Goal: Task Accomplishment & Management: Use online tool/utility

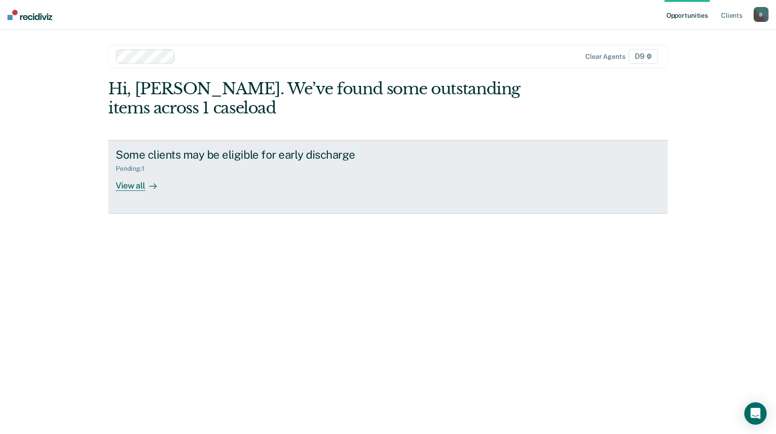
click at [137, 188] on div "View all" at bounding box center [142, 182] width 52 height 18
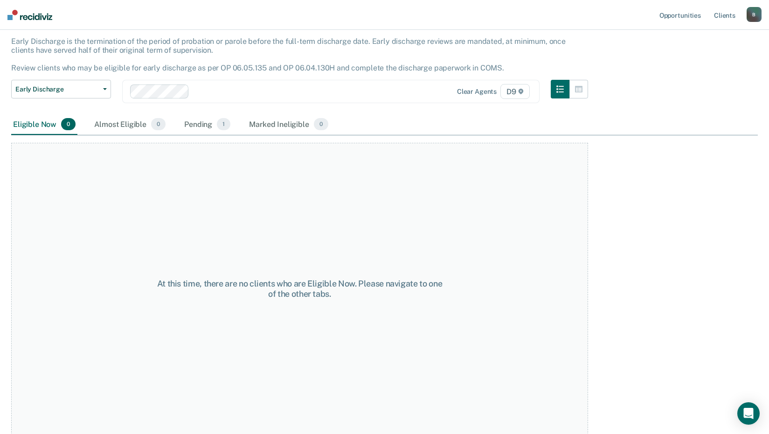
scroll to position [55, 0]
click at [123, 123] on div "Almost Eligible 0" at bounding box center [129, 123] width 75 height 21
click at [193, 123] on div "Pending 1" at bounding box center [207, 123] width 50 height 21
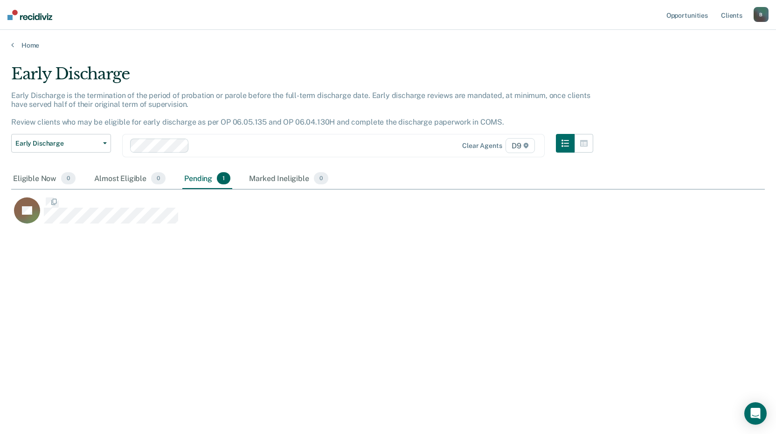
scroll to position [292, 747]
